Goal: Find specific page/section: Find specific page/section

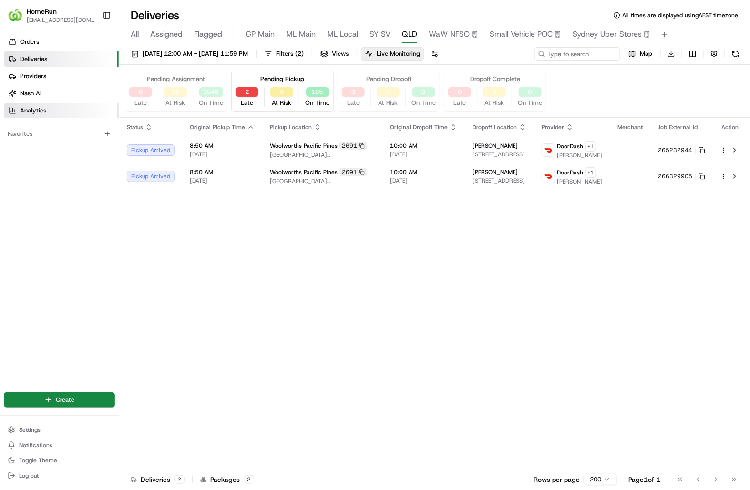
click at [33, 113] on span "Analytics" at bounding box center [33, 110] width 26 height 9
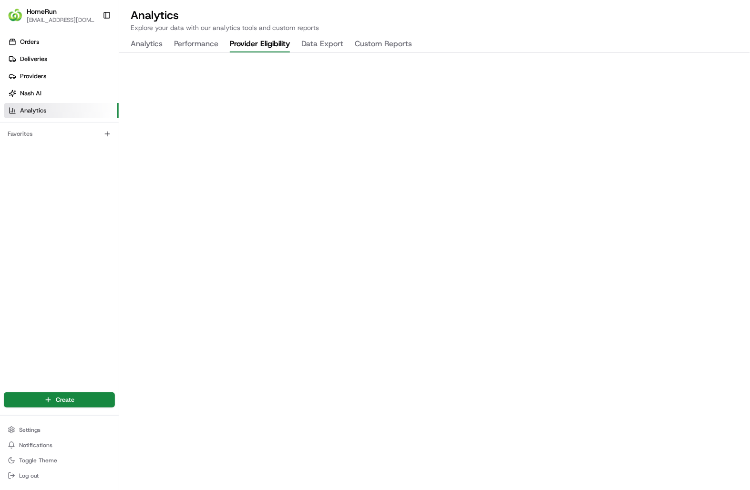
click at [264, 46] on button "Provider Eligibility" at bounding box center [260, 44] width 60 height 16
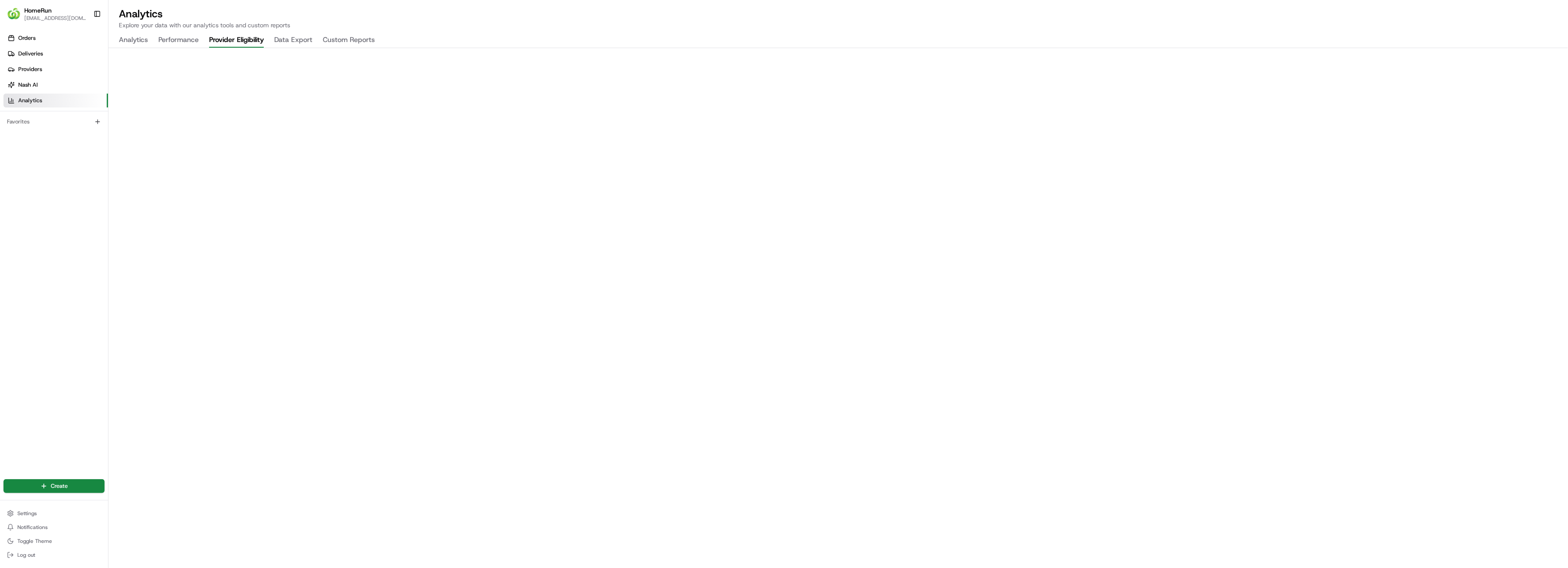
click at [22, 98] on span "Analytics" at bounding box center [30, 100] width 24 height 8
click at [300, 39] on button "Data Export" at bounding box center [293, 40] width 38 height 15
